Goal: Task Accomplishment & Management: Use online tool/utility

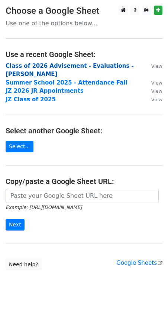
click at [60, 67] on strong "Class of 2026 Advisement - Evaluations - JZ SR" at bounding box center [70, 70] width 128 height 15
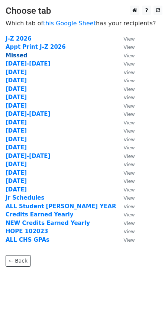
click at [11, 57] on strong "Missed" at bounding box center [17, 55] width 22 height 7
click at [17, 56] on strong "Missed" at bounding box center [17, 55] width 22 height 7
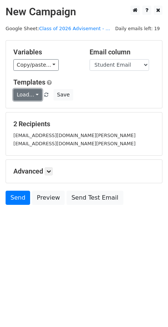
click at [32, 96] on link "Load..." at bounding box center [27, 95] width 29 height 12
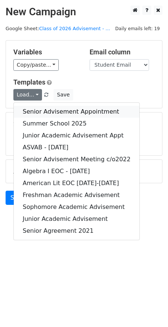
click at [36, 109] on link "Senior Advisement Appointment" at bounding box center [77, 112] width 126 height 12
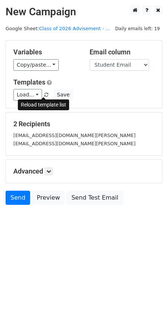
click at [45, 92] on link at bounding box center [47, 95] width 6 height 6
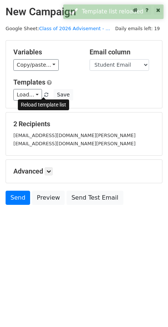
click at [44, 96] on span at bounding box center [46, 95] width 4 height 5
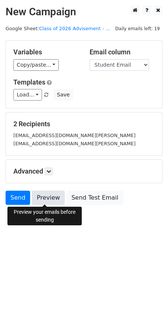
click at [45, 196] on link "Preview" at bounding box center [48, 198] width 33 height 14
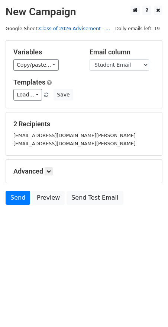
click at [76, 29] on link "Class of 2026 Advisement - ..." at bounding box center [74, 29] width 71 height 6
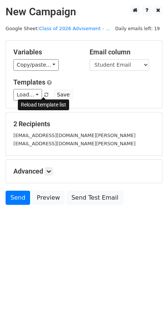
click at [44, 96] on span at bounding box center [46, 95] width 4 height 5
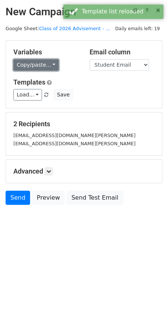
click at [27, 62] on link "Copy/paste..." at bounding box center [35, 65] width 45 height 12
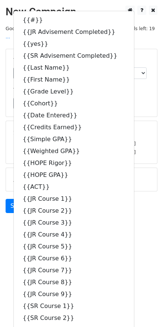
click at [124, 109] on form "Variables Copy/paste... {{#}} {{JR Advisement Completed}} {{yes}} {{SR Adviseme…" at bounding box center [82, 133] width 152 height 168
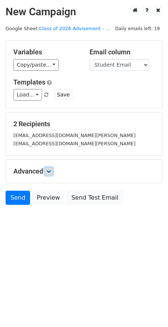
click at [50, 171] on icon at bounding box center [49, 171] width 4 height 4
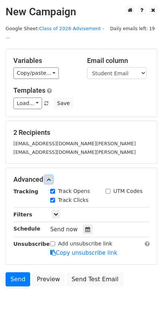
click at [50, 177] on icon at bounding box center [49, 179] width 4 height 4
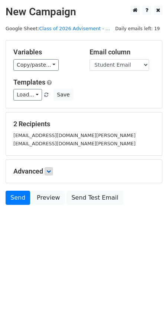
drag, startPoint x: 95, startPoint y: 178, endPoint x: 93, endPoint y: 182, distance: 4.2
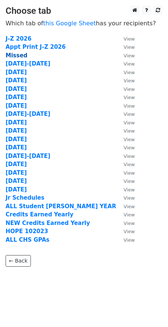
click at [20, 58] on strong "Missed" at bounding box center [17, 55] width 22 height 7
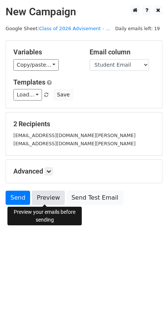
click at [46, 200] on link "Preview" at bounding box center [48, 198] width 33 height 14
click at [47, 199] on link "Preview" at bounding box center [48, 198] width 33 height 14
click at [50, 200] on link "Preview" at bounding box center [48, 198] width 33 height 14
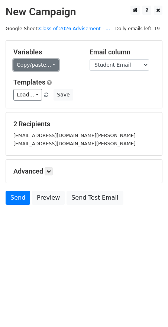
click at [21, 69] on link "Copy/paste..." at bounding box center [35, 65] width 45 height 12
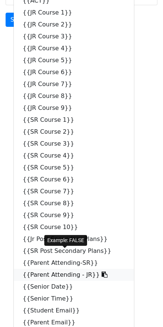
scroll to position [218, 0]
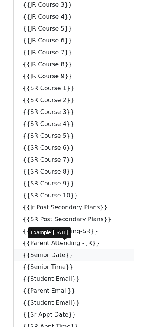
click at [40, 249] on link "{{Senior Date}}" at bounding box center [74, 255] width 120 height 12
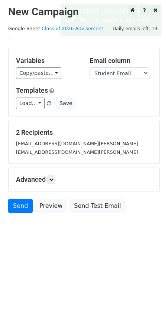
scroll to position [0, 0]
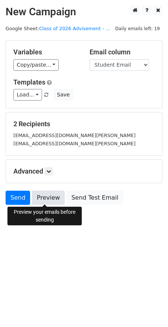
click at [48, 191] on link "Preview" at bounding box center [48, 198] width 33 height 14
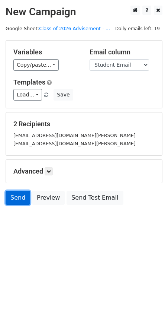
click at [12, 201] on link "Send" at bounding box center [18, 198] width 25 height 14
click at [12, 193] on link "Send" at bounding box center [18, 198] width 25 height 14
